Goal: Browse casually: Explore the website without a specific task or goal

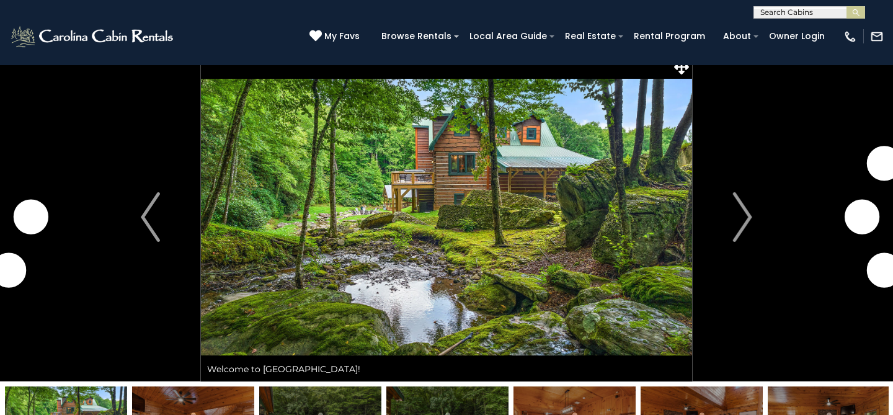
click at [750, 217] on img "Next" at bounding box center [742, 217] width 19 height 50
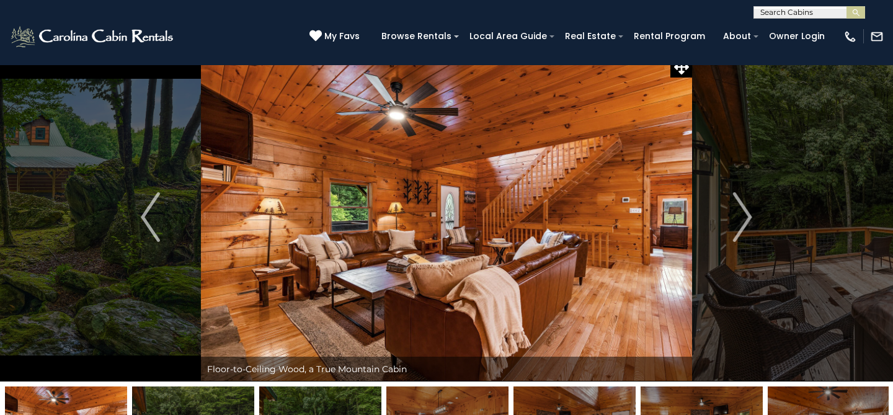
click at [750, 217] on img "Next" at bounding box center [742, 217] width 19 height 50
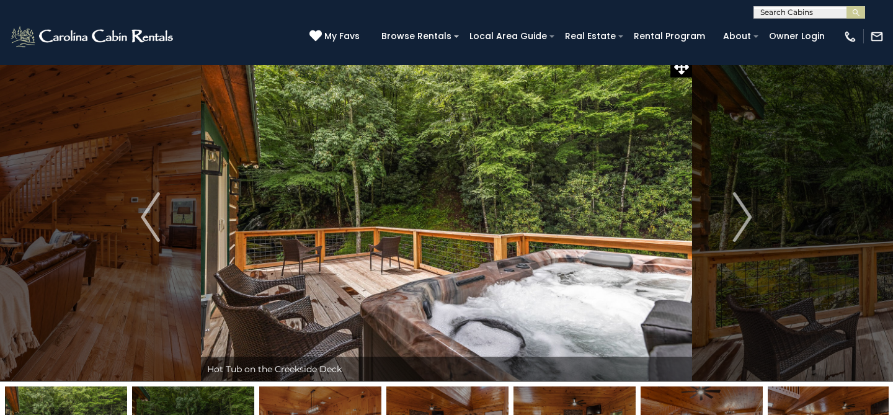
click at [750, 217] on img "Next" at bounding box center [742, 217] width 19 height 50
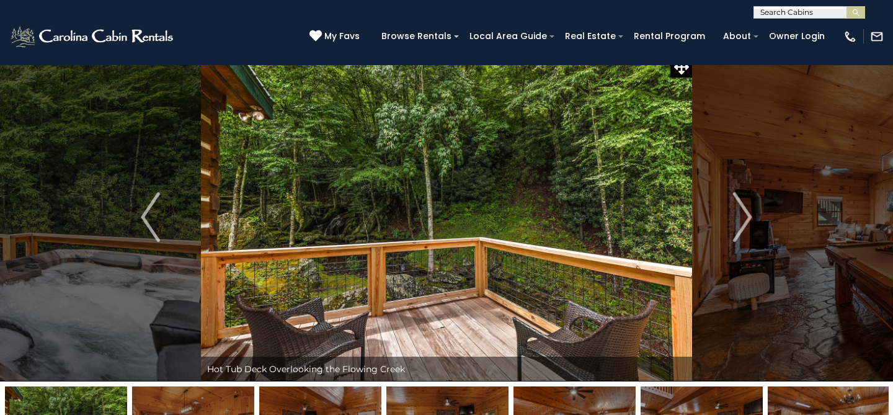
click at [750, 217] on img "Next" at bounding box center [742, 217] width 19 height 50
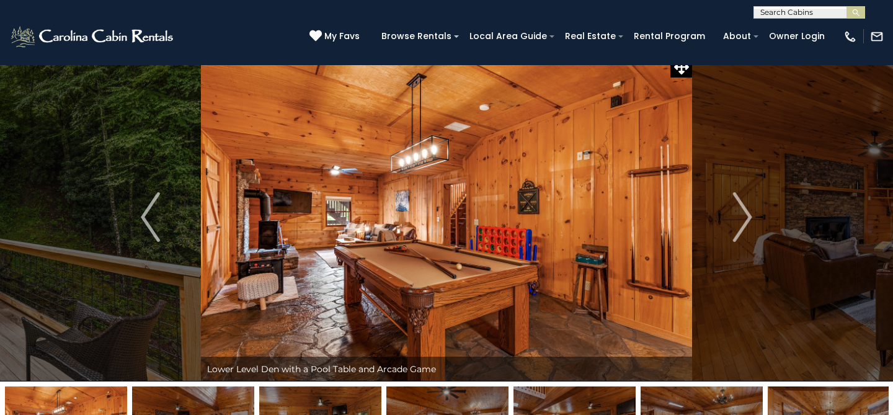
click at [750, 217] on img "Next" at bounding box center [742, 217] width 19 height 50
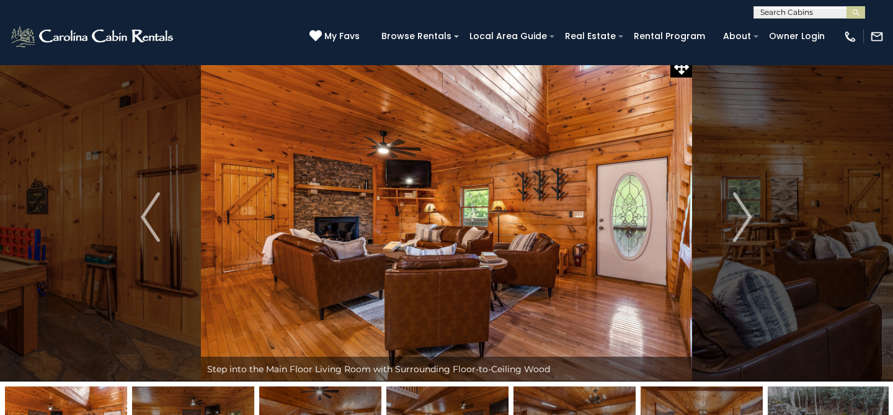
click at [750, 217] on img "Next" at bounding box center [742, 217] width 19 height 50
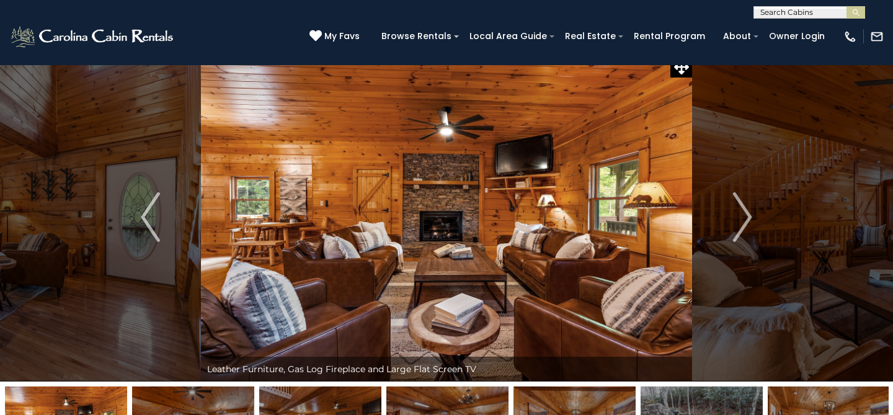
click at [750, 217] on img "Next" at bounding box center [742, 217] width 19 height 50
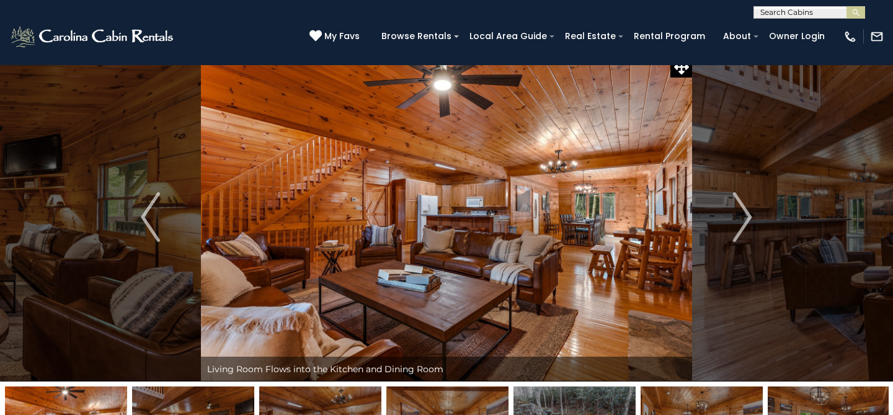
click at [750, 217] on img "Next" at bounding box center [742, 217] width 19 height 50
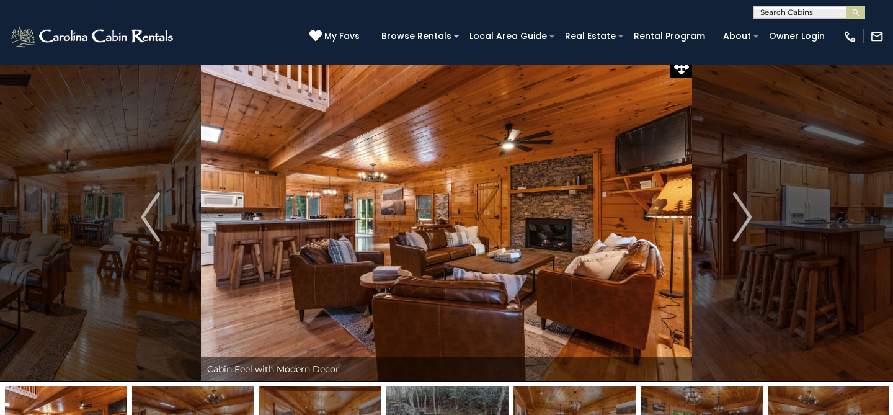
click at [750, 217] on img "Next" at bounding box center [742, 217] width 19 height 50
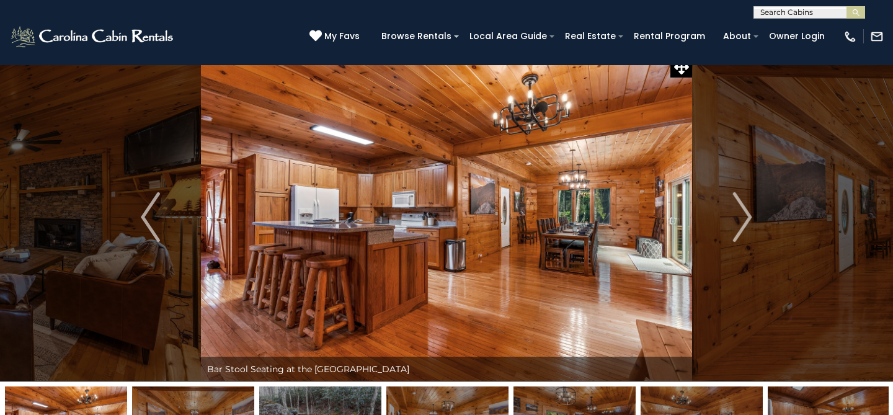
click at [750, 217] on img "Next" at bounding box center [742, 217] width 19 height 50
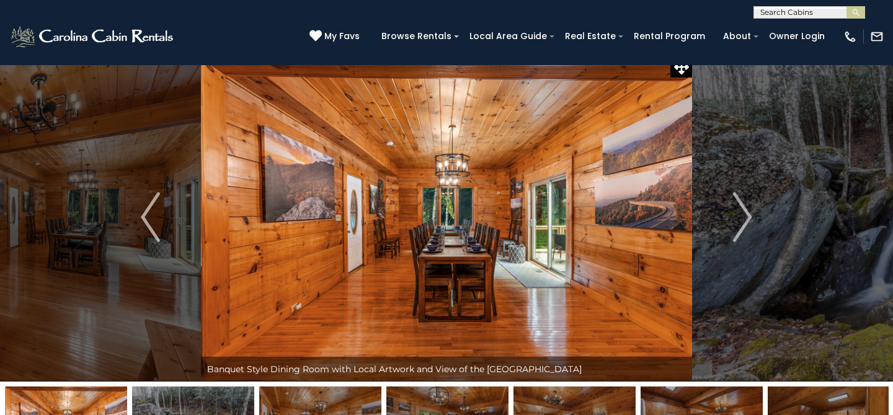
click at [750, 217] on img "Next" at bounding box center [742, 217] width 19 height 50
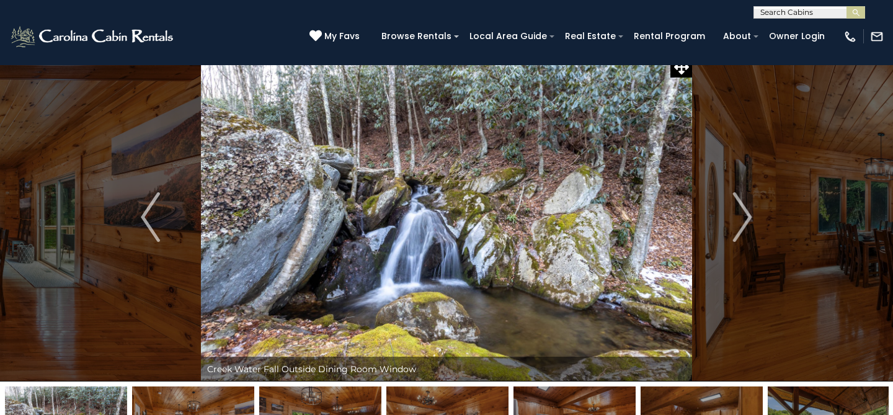
click at [750, 217] on img "Next" at bounding box center [742, 217] width 19 height 50
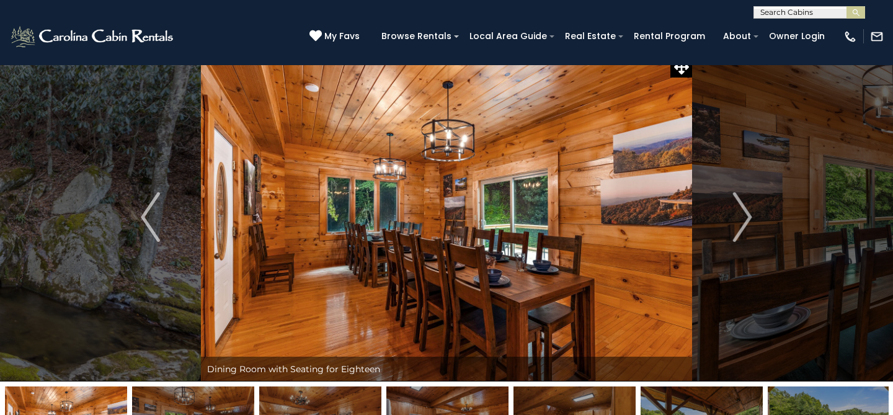
click at [750, 217] on img "Next" at bounding box center [742, 217] width 19 height 50
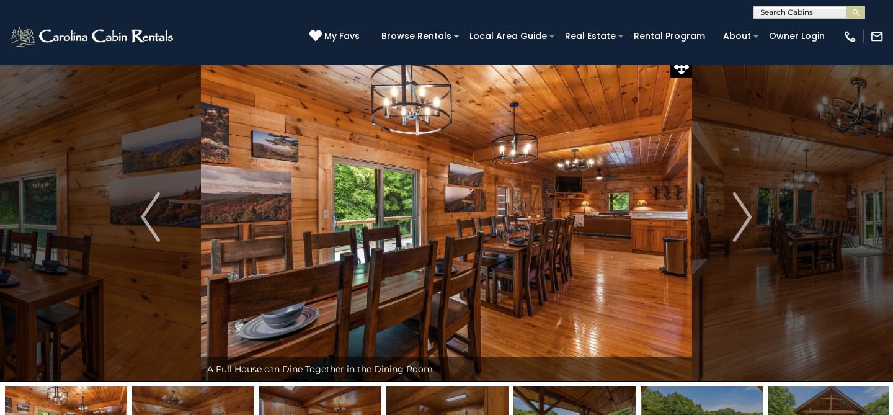
click at [750, 217] on img "Next" at bounding box center [742, 217] width 19 height 50
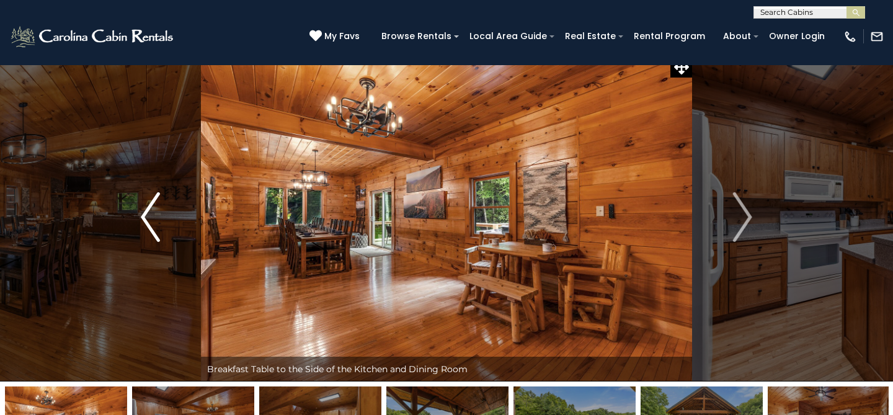
click at [155, 220] on img "Previous" at bounding box center [150, 217] width 19 height 50
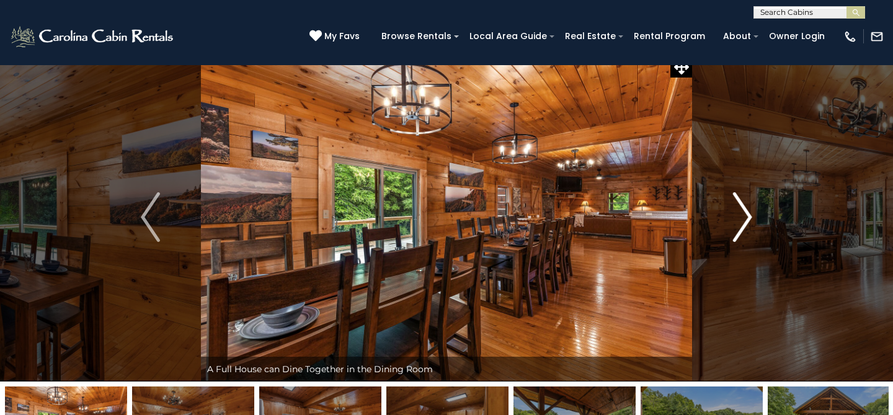
click at [750, 216] on img "Next" at bounding box center [742, 217] width 19 height 50
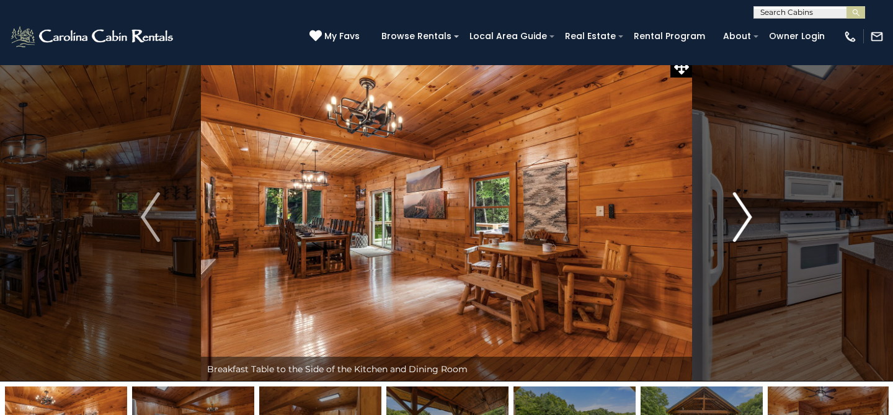
click at [750, 216] on img "Next" at bounding box center [742, 217] width 19 height 50
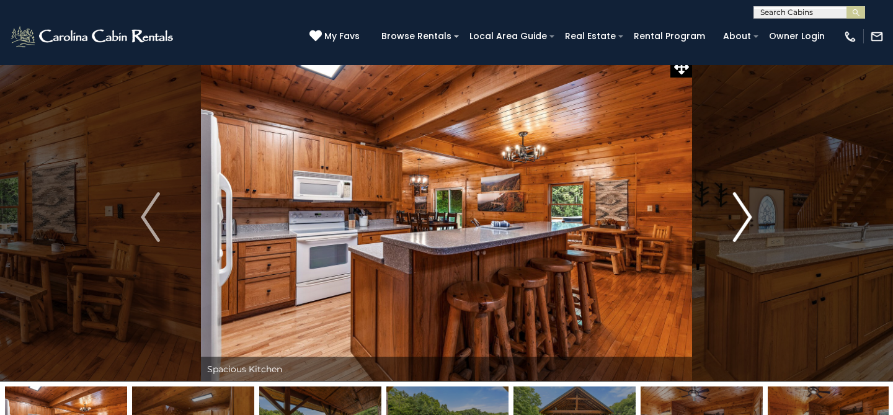
click at [750, 216] on img "Next" at bounding box center [742, 217] width 19 height 50
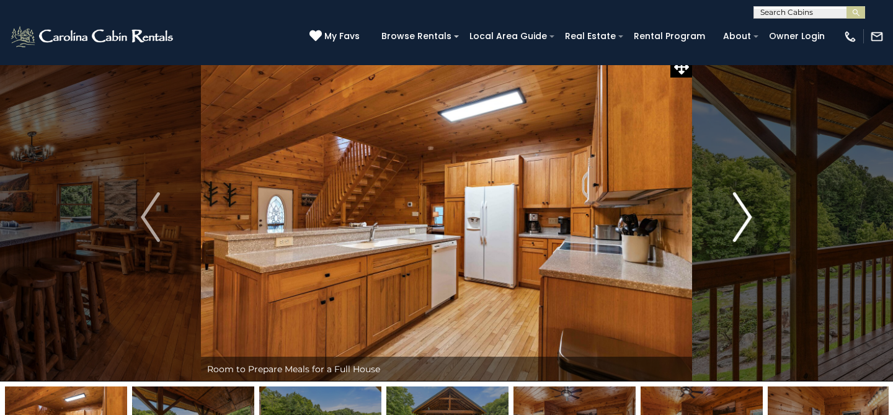
click at [750, 216] on img "Next" at bounding box center [742, 217] width 19 height 50
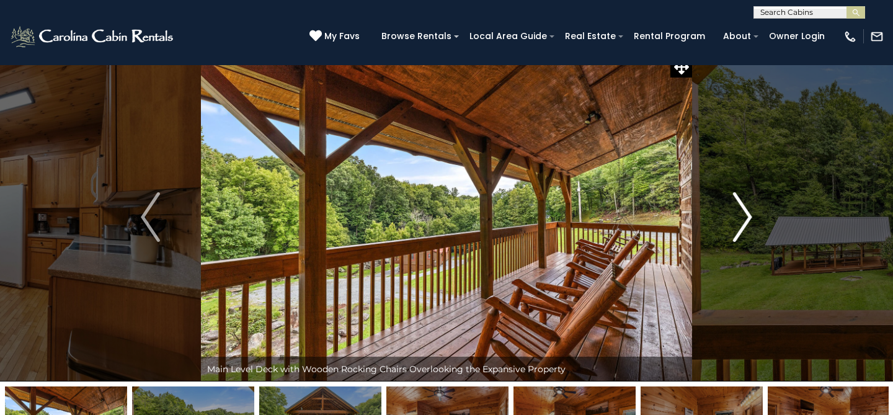
click at [750, 216] on img "Next" at bounding box center [742, 217] width 19 height 50
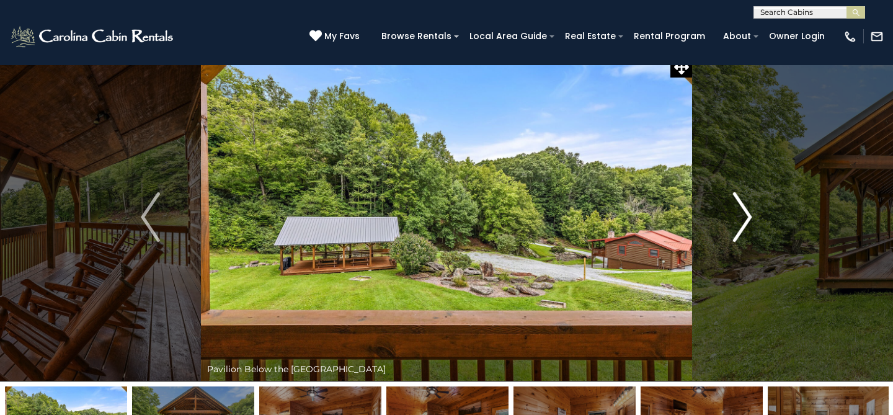
click at [750, 216] on img "Next" at bounding box center [742, 217] width 19 height 50
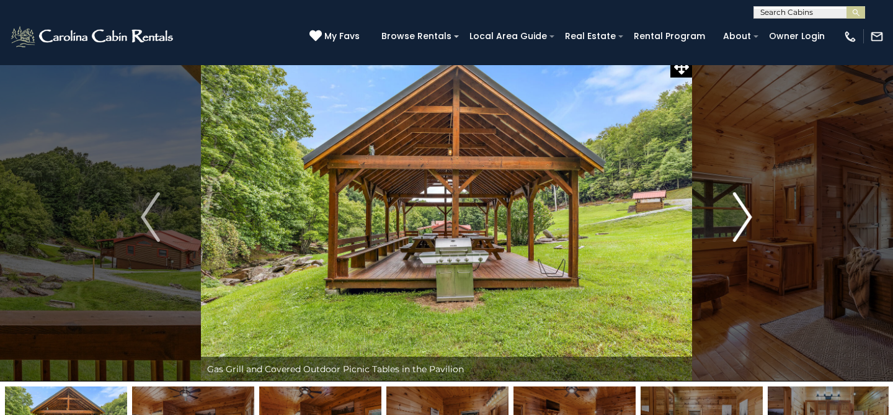
click at [750, 216] on img "Next" at bounding box center [742, 217] width 19 height 50
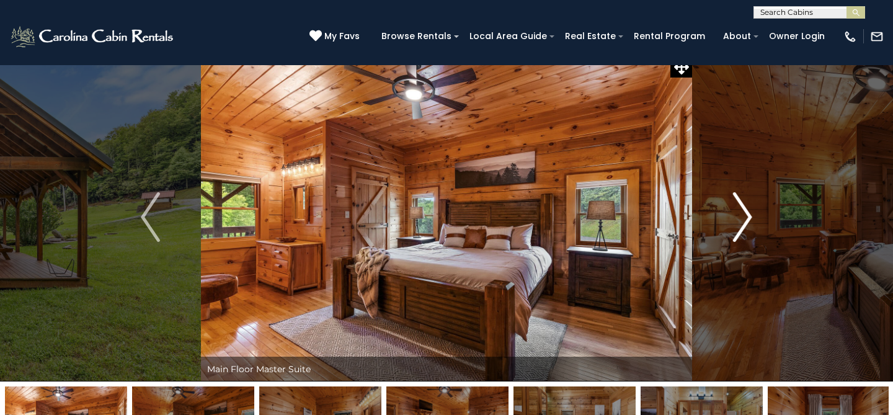
click at [750, 216] on img "Next" at bounding box center [742, 217] width 19 height 50
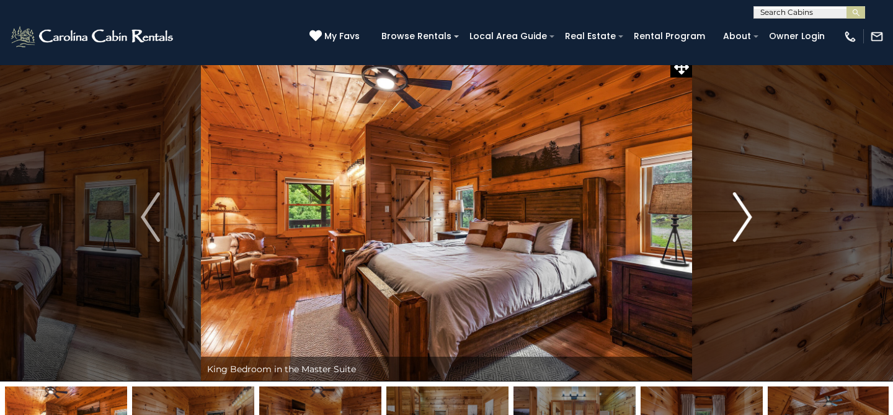
click at [750, 216] on img "Next" at bounding box center [742, 217] width 19 height 50
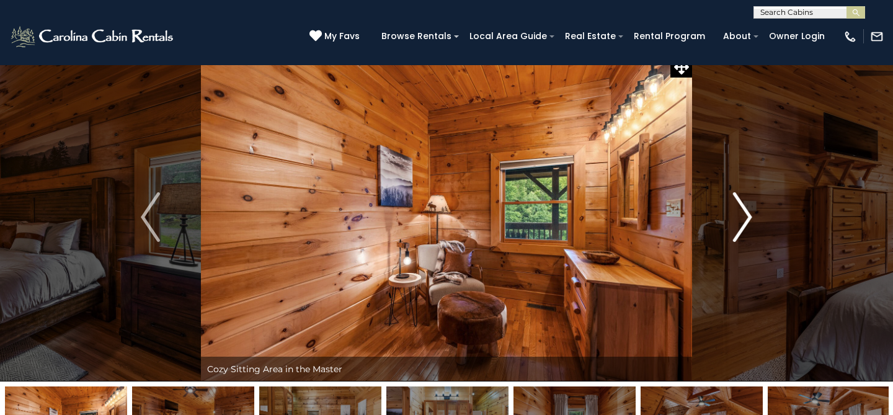
click at [750, 216] on img "Next" at bounding box center [742, 217] width 19 height 50
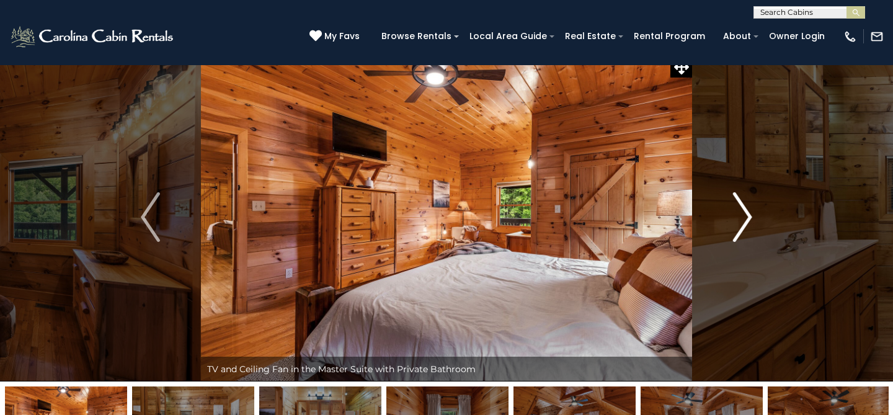
click at [750, 216] on img "Next" at bounding box center [742, 217] width 19 height 50
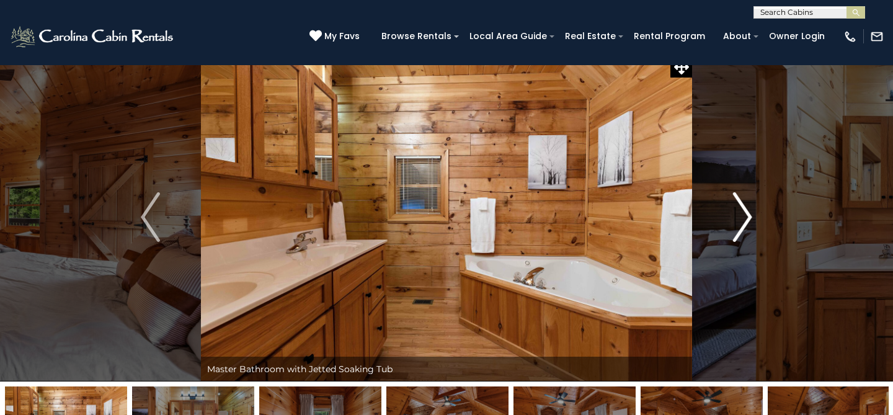
click at [750, 216] on img "Next" at bounding box center [742, 217] width 19 height 50
